Goal: Information Seeking & Learning: Compare options

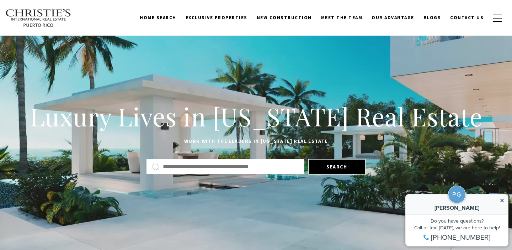
scroll to position [31, 0]
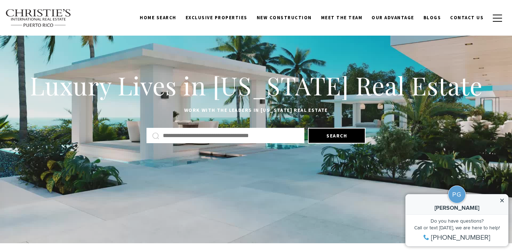
click at [231, 133] on input "Search by Address, City, or Neighborhood" at bounding box center [231, 135] width 136 height 9
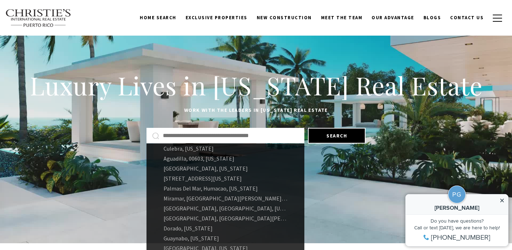
scroll to position [34, 0]
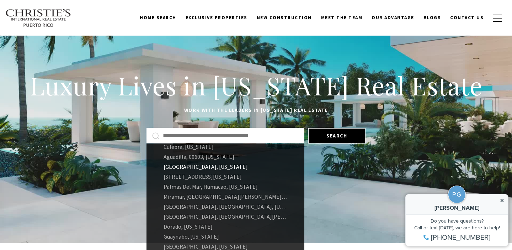
click at [174, 167] on link "Carolina, Puerto Rico" at bounding box center [225, 166] width 158 height 10
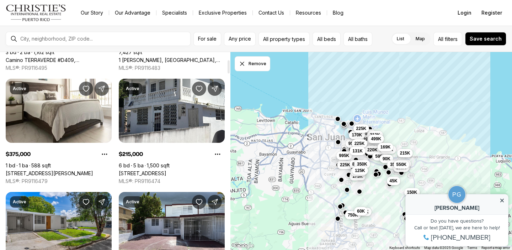
scroll to position [31, 0]
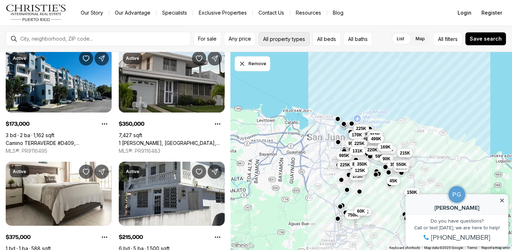
click at [285, 40] on button "All property types" at bounding box center [283, 39] width 51 height 14
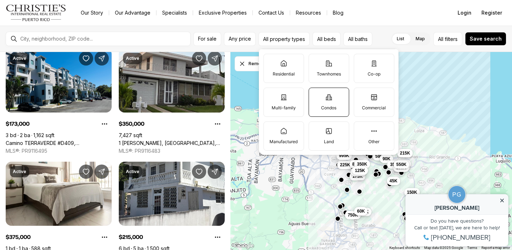
click at [333, 100] on label "Condos" at bounding box center [329, 101] width 41 height 29
click at [316, 95] on button "Condos" at bounding box center [312, 91] width 7 height 7
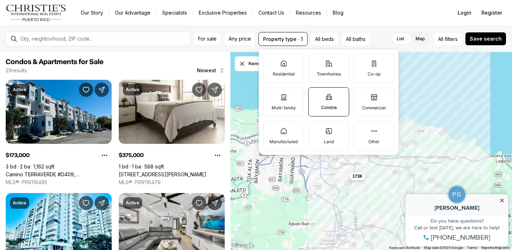
click at [387, 7] on nav "Go to: Homepage Our Story Our Advantage Specialists Exclusive Properties Contac…" at bounding box center [256, 13] width 512 height 26
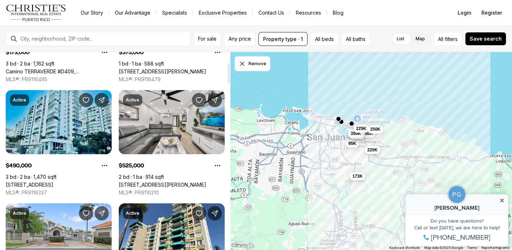
scroll to position [111, 0]
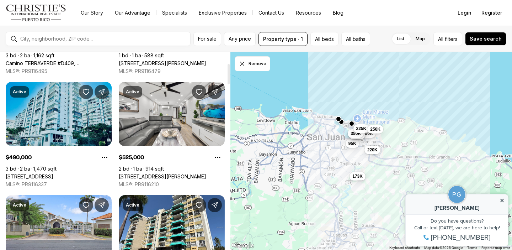
click at [53, 173] on link "[STREET_ADDRESS]" at bounding box center [30, 176] width 48 height 6
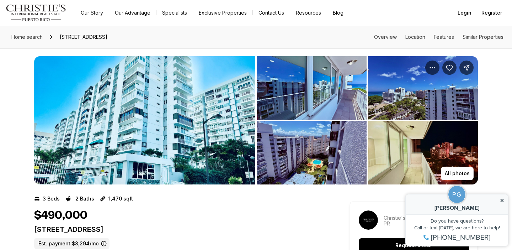
scroll to position [7, 0]
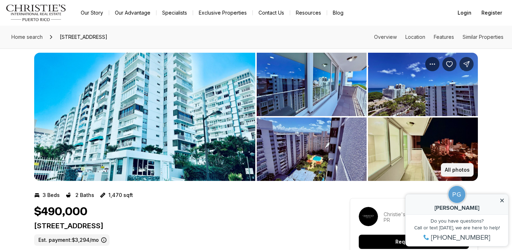
click at [452, 171] on p "All photos" at bounding box center [457, 170] width 25 height 6
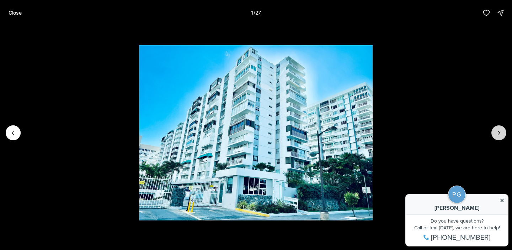
click at [501, 137] on button "Next slide" at bounding box center [498, 132] width 15 height 15
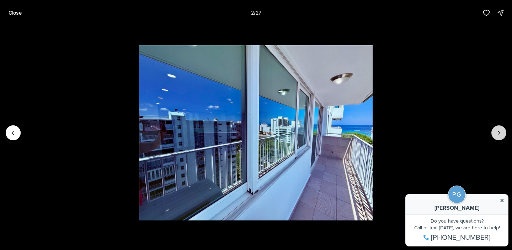
click at [501, 137] on button "Next slide" at bounding box center [498, 132] width 15 height 15
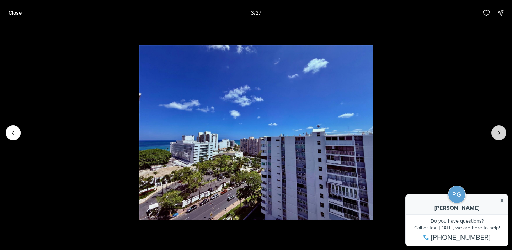
click at [501, 137] on button "Next slide" at bounding box center [498, 132] width 15 height 15
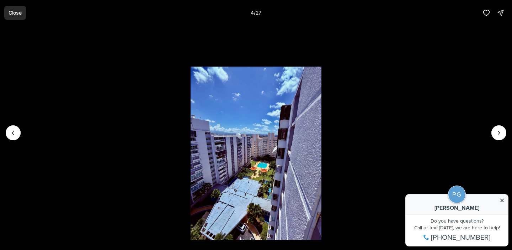
click at [13, 11] on p "Close" at bounding box center [15, 13] width 13 height 6
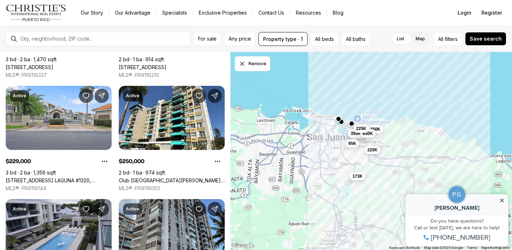
scroll to position [218, 0]
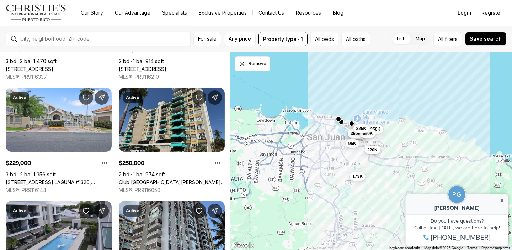
click at [174, 179] on link "Club [GEOGRAPHIC_DATA][PERSON_NAME][PERSON_NAME] #3k, [GEOGRAPHIC_DATA] [GEOGRA…" at bounding box center [172, 182] width 106 height 6
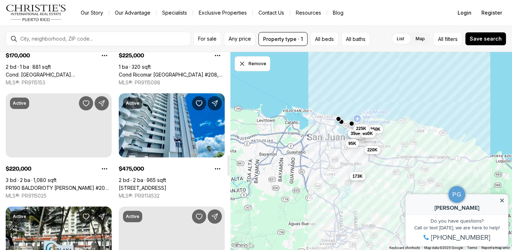
scroll to position [1006, 0]
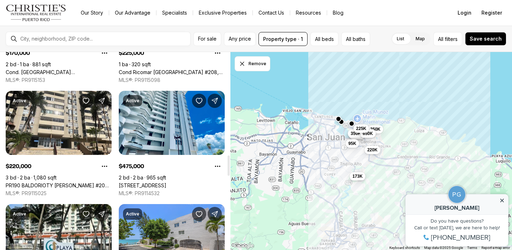
click at [166, 182] on link "[STREET_ADDRESS]" at bounding box center [143, 185] width 48 height 6
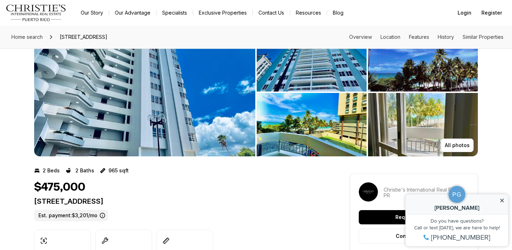
scroll to position [11, 0]
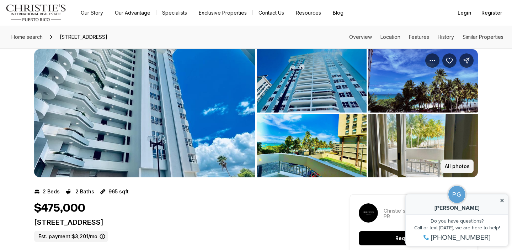
click at [455, 164] on p "All photos" at bounding box center [457, 166] width 25 height 6
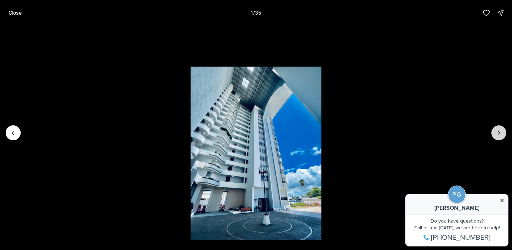
click at [504, 136] on button "Next slide" at bounding box center [498, 132] width 15 height 15
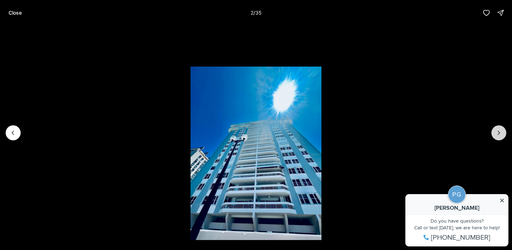
click at [504, 136] on button "Next slide" at bounding box center [498, 132] width 15 height 15
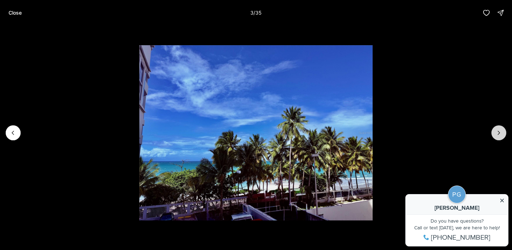
click at [504, 136] on button "Next slide" at bounding box center [498, 132] width 15 height 15
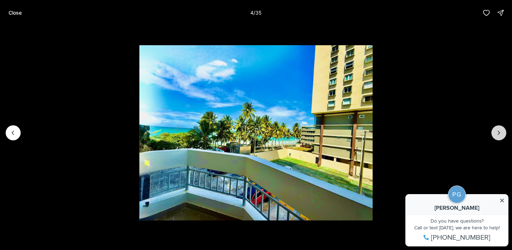
click at [504, 136] on button "Next slide" at bounding box center [498, 132] width 15 height 15
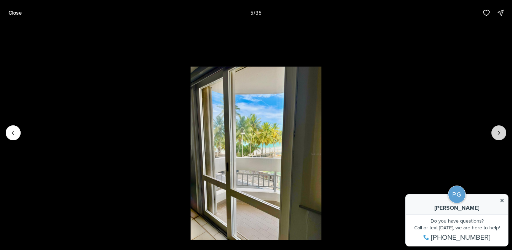
click at [504, 136] on button "Next slide" at bounding box center [498, 132] width 15 height 15
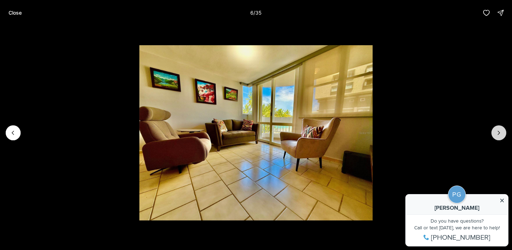
click at [504, 136] on button "Next slide" at bounding box center [498, 132] width 15 height 15
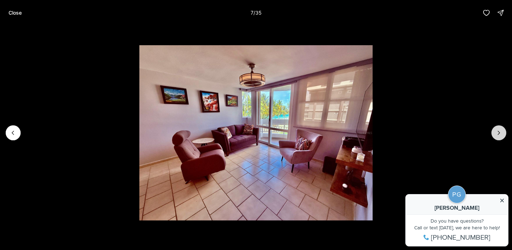
click at [504, 136] on button "Next slide" at bounding box center [498, 132] width 15 height 15
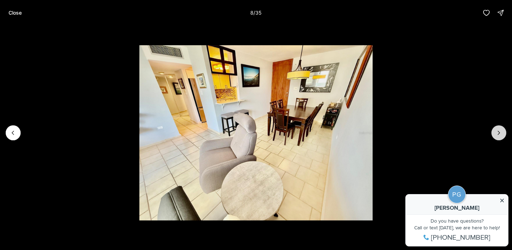
click at [504, 136] on button "Next slide" at bounding box center [498, 132] width 15 height 15
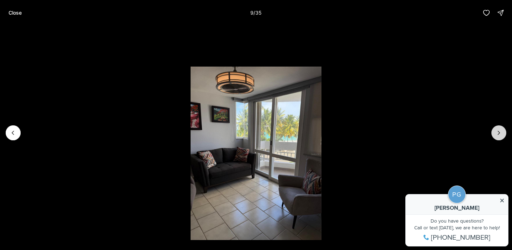
click at [504, 136] on button "Next slide" at bounding box center [498, 132] width 15 height 15
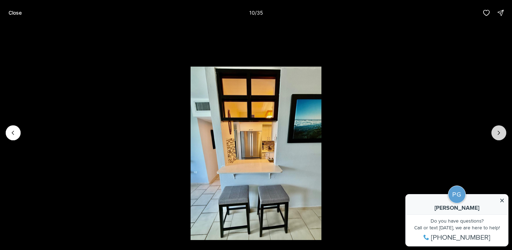
click at [504, 136] on button "Next slide" at bounding box center [498, 132] width 15 height 15
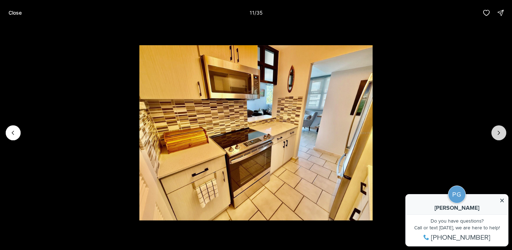
click at [504, 136] on button "Next slide" at bounding box center [498, 132] width 15 height 15
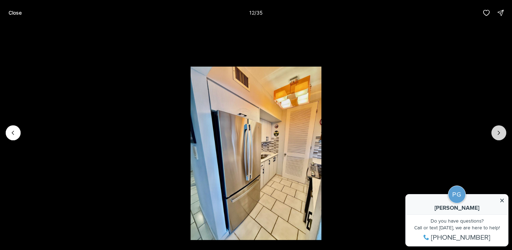
click at [504, 136] on button "Next slide" at bounding box center [498, 132] width 15 height 15
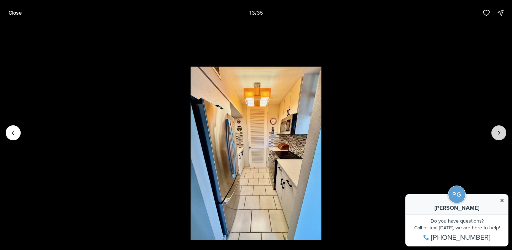
click at [504, 136] on button "Next slide" at bounding box center [498, 132] width 15 height 15
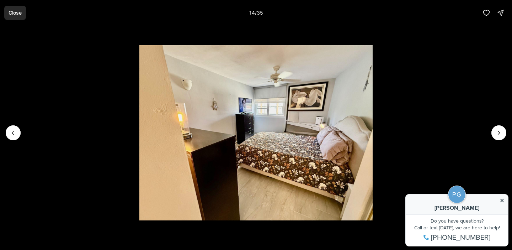
click at [16, 10] on p "Close" at bounding box center [15, 13] width 13 height 6
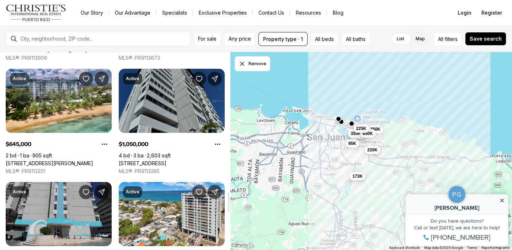
scroll to position [1363, 0]
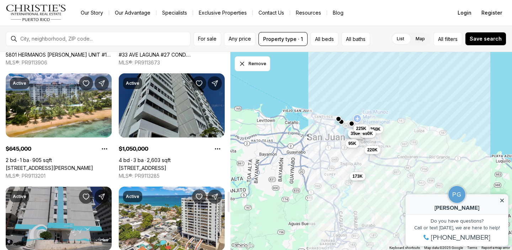
click at [166, 165] on link "[STREET_ADDRESS]" at bounding box center [143, 168] width 48 height 6
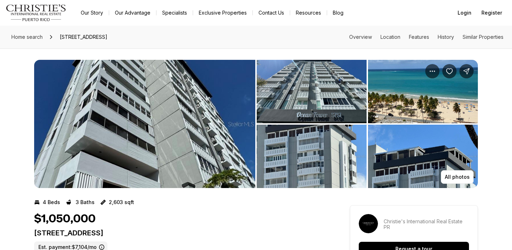
click at [204, 138] on img "View image gallery" at bounding box center [144, 124] width 221 height 128
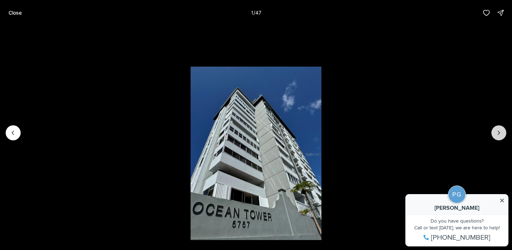
click at [499, 130] on icon "Next slide" at bounding box center [498, 132] width 7 height 7
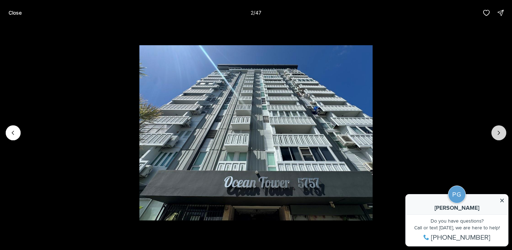
click at [499, 130] on icon "Next slide" at bounding box center [498, 132] width 7 height 7
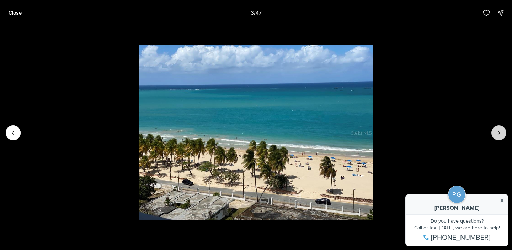
click at [499, 130] on icon "Next slide" at bounding box center [498, 132] width 7 height 7
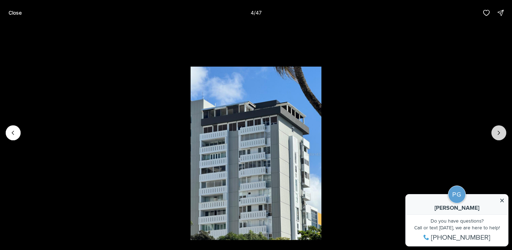
click at [499, 130] on icon "Next slide" at bounding box center [498, 132] width 7 height 7
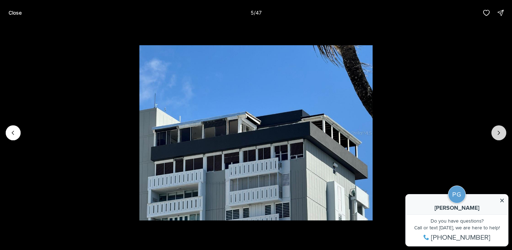
click at [499, 130] on icon "Next slide" at bounding box center [498, 132] width 7 height 7
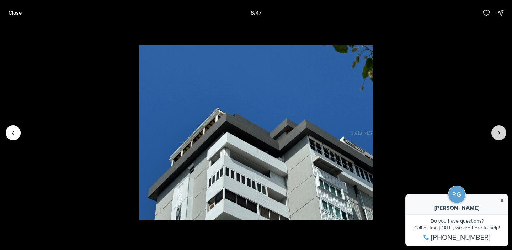
click at [499, 130] on icon "Next slide" at bounding box center [498, 132] width 7 height 7
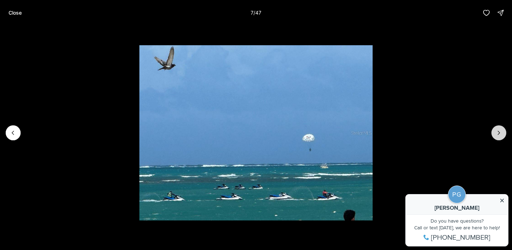
click at [499, 130] on icon "Next slide" at bounding box center [498, 132] width 7 height 7
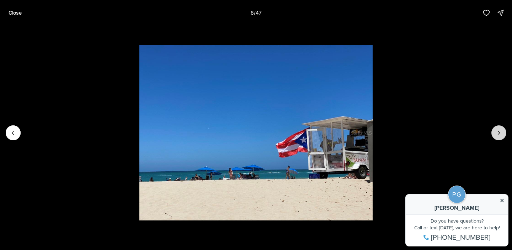
click at [499, 130] on icon "Next slide" at bounding box center [498, 132] width 7 height 7
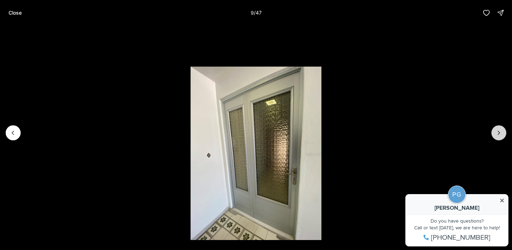
click at [499, 130] on icon "Next slide" at bounding box center [498, 132] width 7 height 7
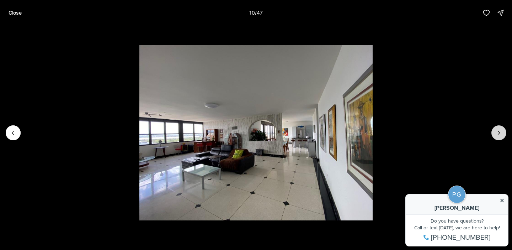
click at [499, 130] on icon "Next slide" at bounding box center [498, 132] width 7 height 7
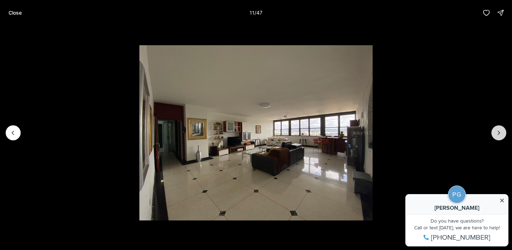
click at [499, 130] on icon "Next slide" at bounding box center [498, 132] width 7 height 7
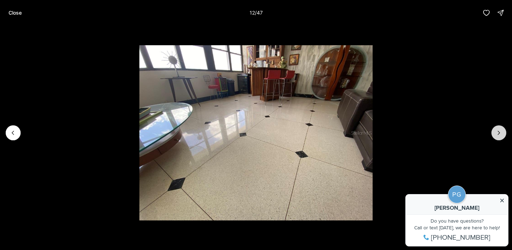
click at [499, 130] on icon "Next slide" at bounding box center [498, 132] width 7 height 7
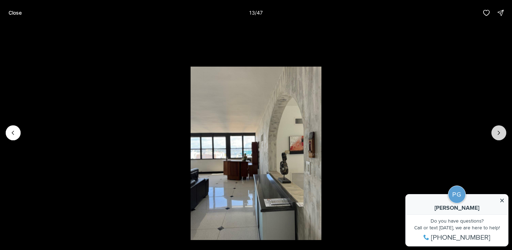
click at [499, 130] on icon "Next slide" at bounding box center [498, 132] width 7 height 7
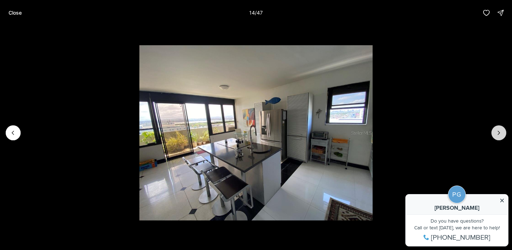
click at [499, 130] on icon "Next slide" at bounding box center [498, 132] width 7 height 7
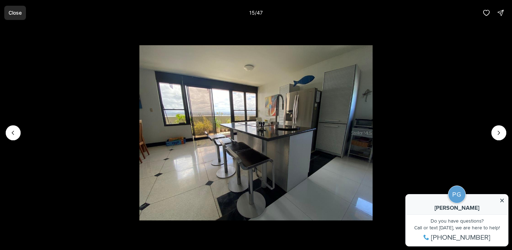
click at [17, 11] on p "Close" at bounding box center [15, 13] width 13 height 6
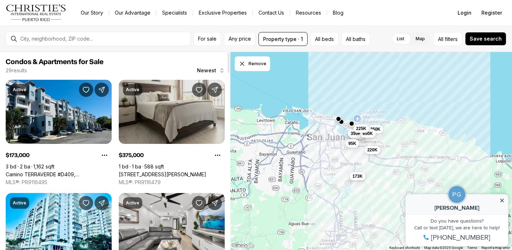
click at [177, 171] on link "[STREET_ADDRESS][PERSON_NAME]" at bounding box center [162, 174] width 87 height 6
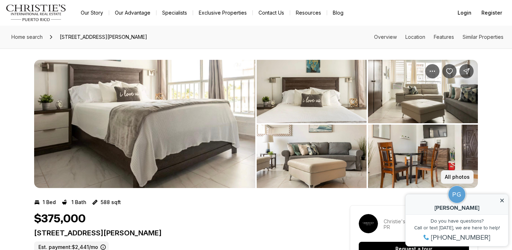
click at [458, 177] on p "All photos" at bounding box center [457, 177] width 25 height 6
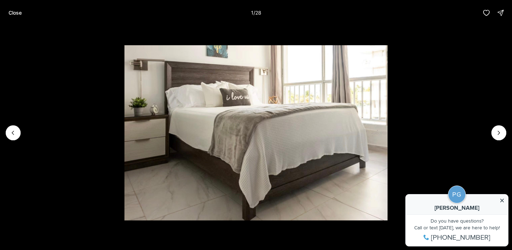
click at [506, 128] on li "1 of 28" at bounding box center [256, 133] width 512 height 214
click at [498, 131] on icon "Next slide" at bounding box center [498, 132] width 7 height 7
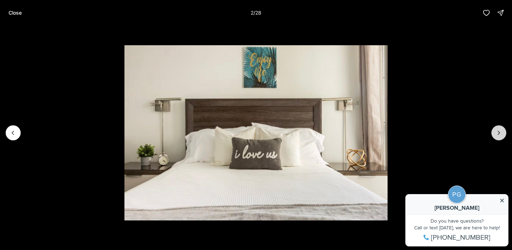
click at [498, 131] on icon "Next slide" at bounding box center [498, 132] width 7 height 7
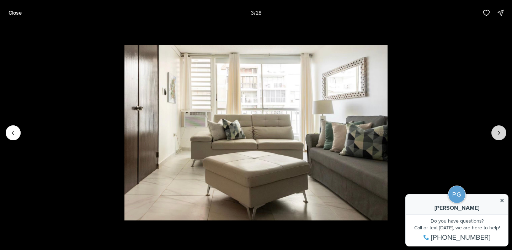
click at [498, 131] on icon "Next slide" at bounding box center [498, 132] width 7 height 7
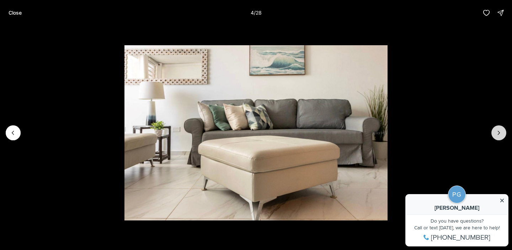
click at [498, 131] on icon "Next slide" at bounding box center [498, 132] width 7 height 7
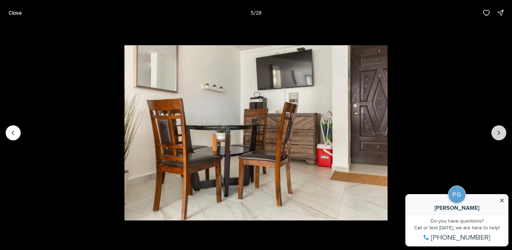
click at [498, 131] on icon "Next slide" at bounding box center [498, 132] width 7 height 7
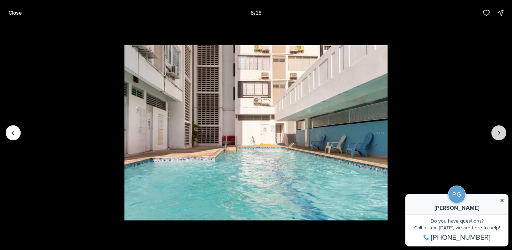
click at [498, 131] on icon "Next slide" at bounding box center [498, 132] width 7 height 7
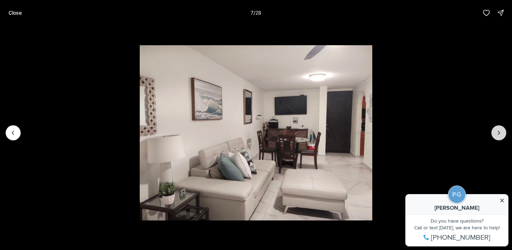
click at [498, 131] on icon "Next slide" at bounding box center [498, 132] width 7 height 7
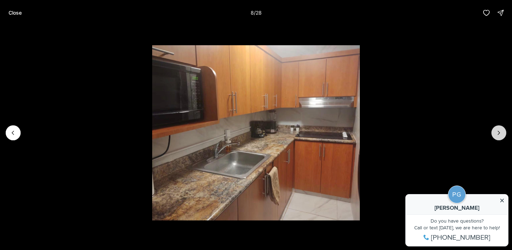
click at [498, 131] on icon "Next slide" at bounding box center [498, 132] width 7 height 7
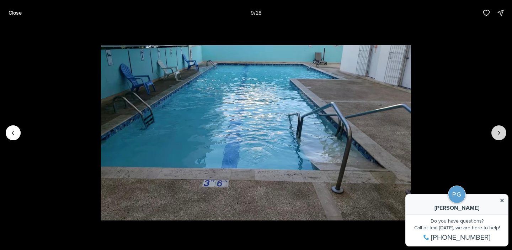
click at [498, 131] on icon "Next slide" at bounding box center [498, 132] width 7 height 7
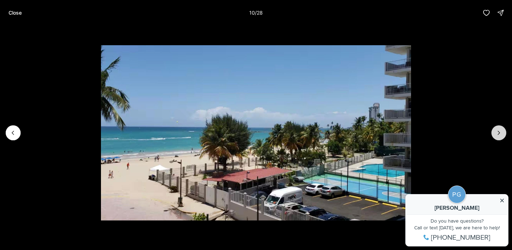
click at [498, 131] on icon "Next slide" at bounding box center [498, 132] width 7 height 7
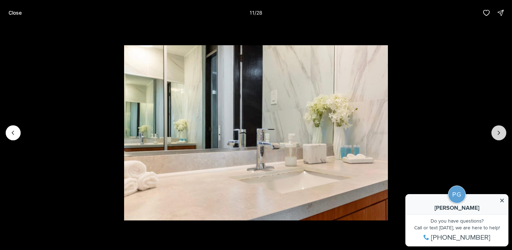
click at [498, 131] on icon "Next slide" at bounding box center [498, 132] width 7 height 7
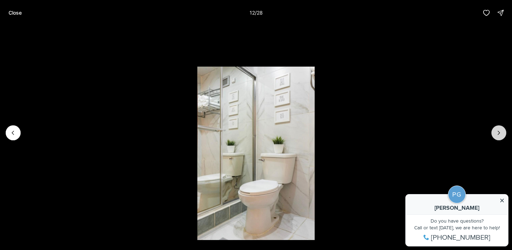
click at [498, 131] on icon "Next slide" at bounding box center [498, 132] width 7 height 7
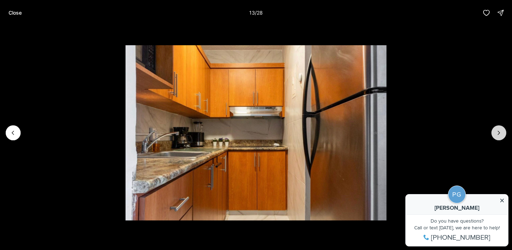
click at [498, 131] on icon "Next slide" at bounding box center [498, 132] width 7 height 7
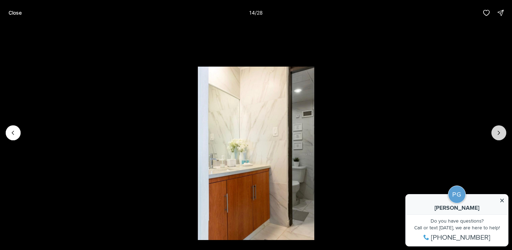
click at [498, 131] on icon "Next slide" at bounding box center [498, 132] width 7 height 7
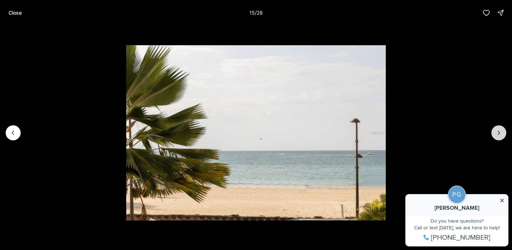
click at [498, 131] on icon "Next slide" at bounding box center [498, 132] width 7 height 7
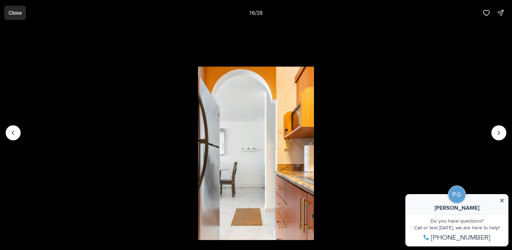
click at [17, 12] on p "Close" at bounding box center [15, 13] width 13 height 6
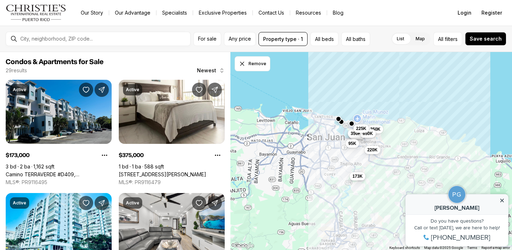
click at [114, 35] on div at bounding box center [103, 38] width 173 height 11
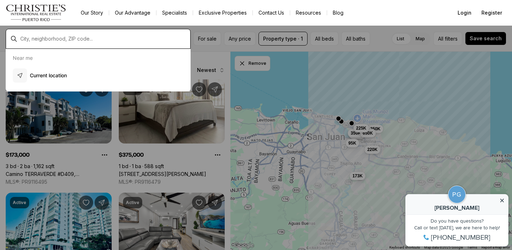
click at [92, 39] on input "text" at bounding box center [103, 39] width 167 height 6
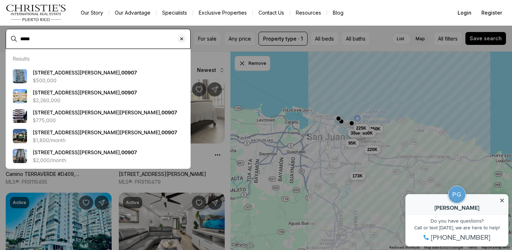
type input "*****"
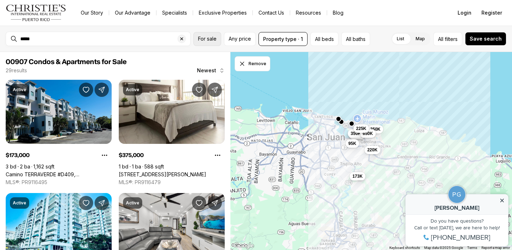
click at [208, 38] on span "For sale" at bounding box center [207, 39] width 18 height 6
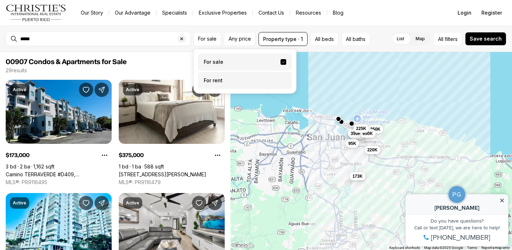
click at [209, 83] on label "For rent" at bounding box center [245, 80] width 94 height 17
click at [280, 77] on button "For rent" at bounding box center [283, 77] width 6 height 0
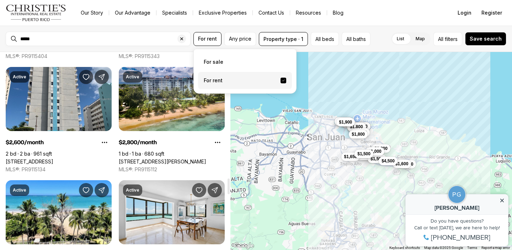
scroll to position [1594, 0]
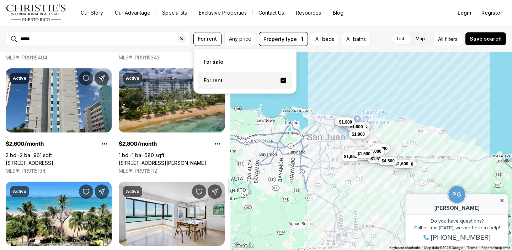
click at [154, 160] on link "[STREET_ADDRESS][PERSON_NAME]" at bounding box center [162, 163] width 87 height 6
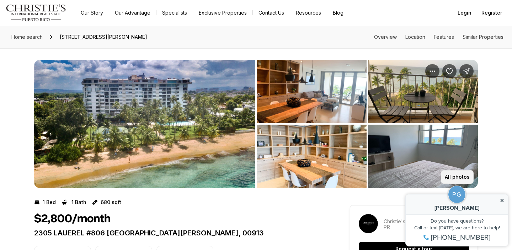
click at [456, 177] on p "All photos" at bounding box center [457, 177] width 25 height 6
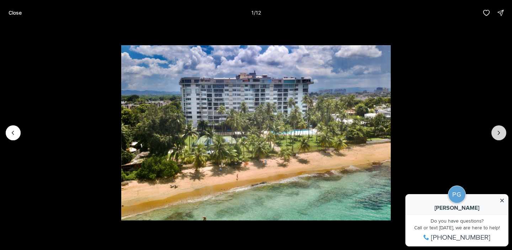
click at [497, 132] on icon "Next slide" at bounding box center [498, 132] width 7 height 7
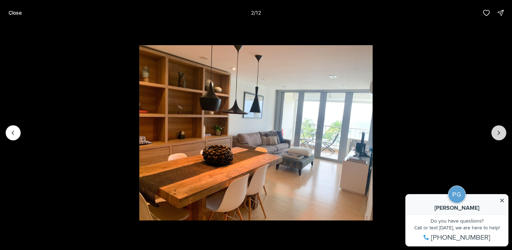
click at [497, 132] on icon "Next slide" at bounding box center [498, 132] width 7 height 7
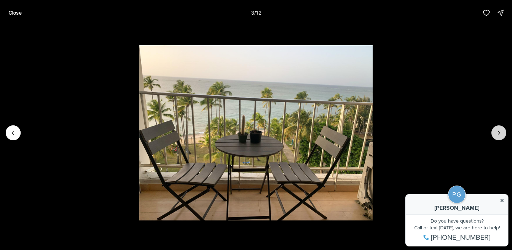
click at [497, 132] on icon "Next slide" at bounding box center [498, 132] width 7 height 7
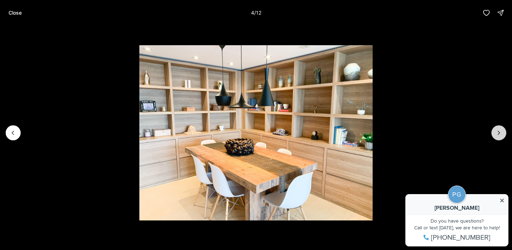
click at [497, 132] on icon "Next slide" at bounding box center [498, 132] width 7 height 7
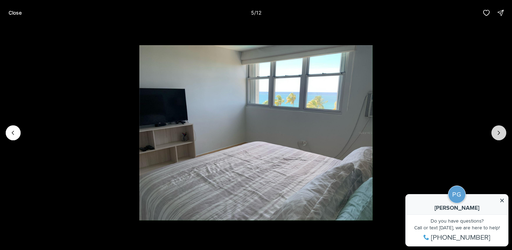
click at [497, 132] on icon "Next slide" at bounding box center [498, 132] width 7 height 7
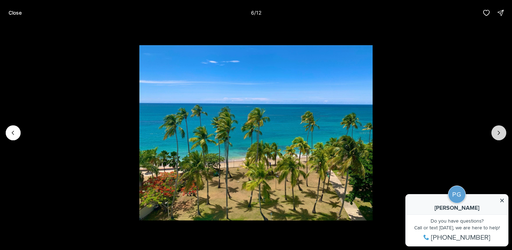
click at [497, 132] on icon "Next slide" at bounding box center [498, 132] width 7 height 7
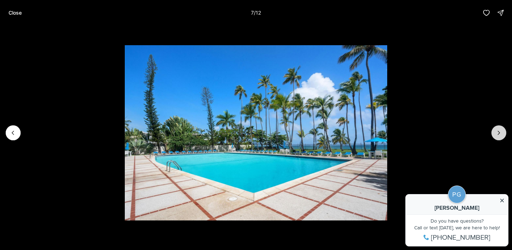
click at [497, 132] on icon "Next slide" at bounding box center [498, 132] width 7 height 7
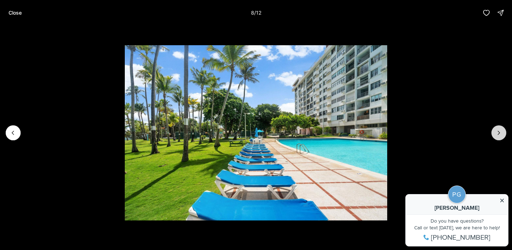
click at [497, 132] on icon "Next slide" at bounding box center [498, 132] width 7 height 7
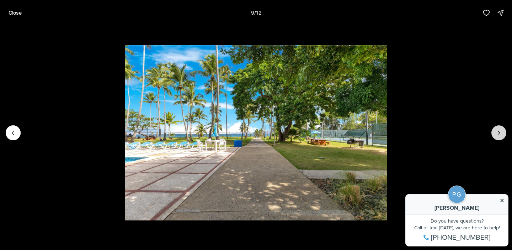
click at [497, 132] on icon "Next slide" at bounding box center [498, 132] width 7 height 7
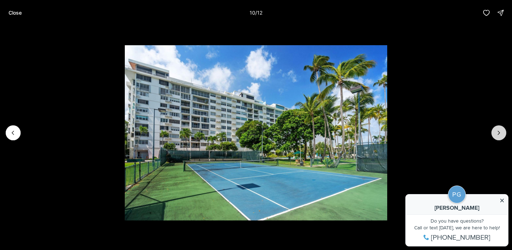
click at [497, 132] on icon "Next slide" at bounding box center [498, 132] width 7 height 7
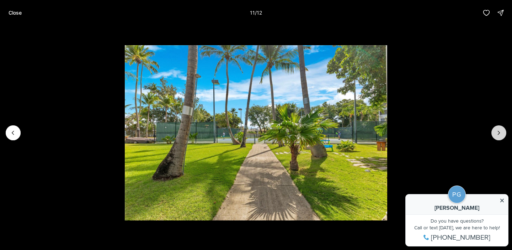
click at [497, 132] on icon "Next slide" at bounding box center [498, 132] width 7 height 7
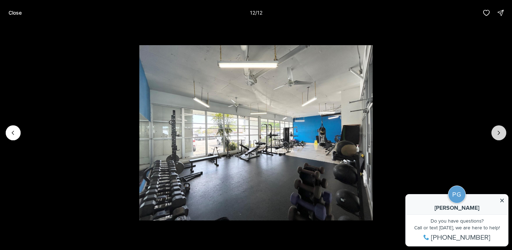
click at [497, 132] on div at bounding box center [498, 132] width 15 height 15
click at [14, 10] on p "Close" at bounding box center [15, 13] width 13 height 6
